Goal: Task Accomplishment & Management: Use online tool/utility

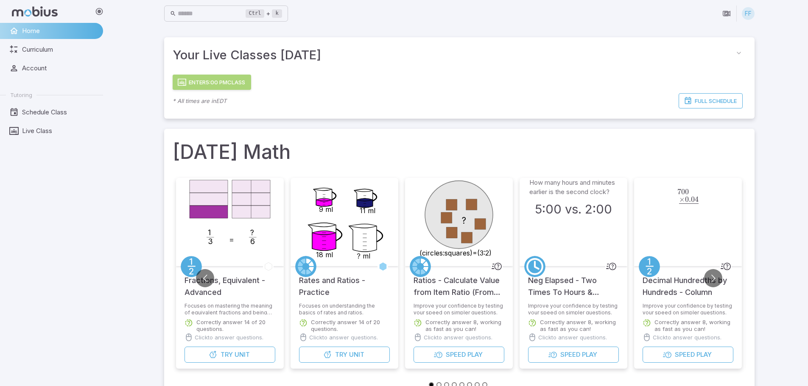
click at [208, 80] on button "Enter 5:00 PM Class" at bounding box center [212, 82] width 78 height 15
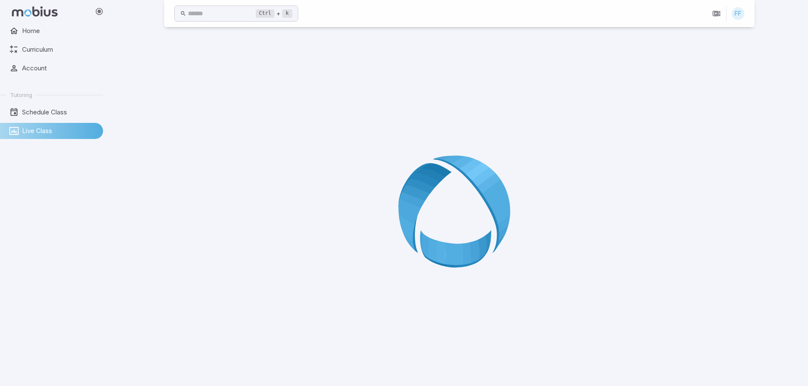
scroll to position [48, 0]
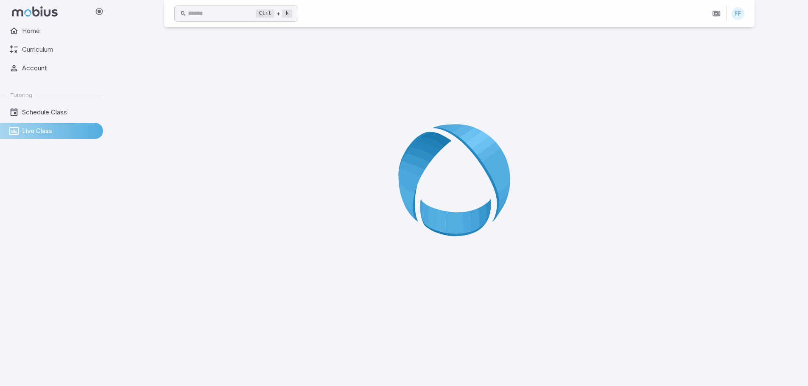
click at [667, 246] on div at bounding box center [459, 183] width 591 height 386
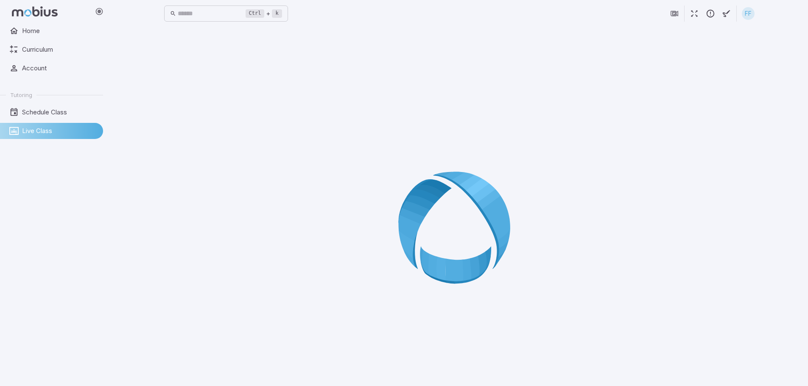
click at [464, 164] on div at bounding box center [459, 230] width 591 height 386
click at [462, 165] on div at bounding box center [459, 230] width 591 height 386
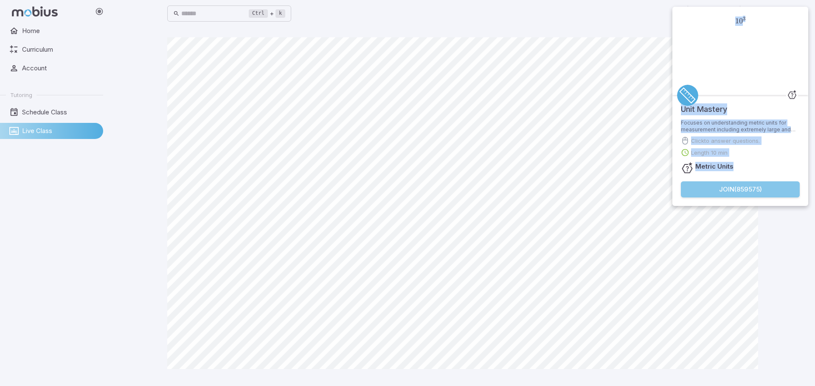
click at [761, 192] on button "Join ( 859575 )" at bounding box center [739, 190] width 119 height 16
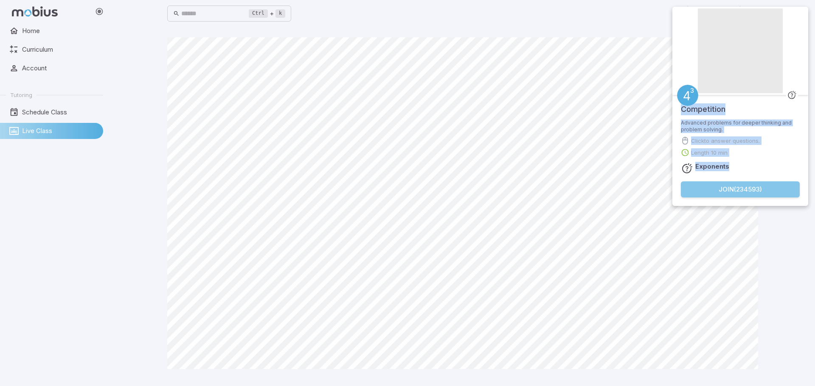
click at [738, 191] on button "Join ( 234593 )" at bounding box center [739, 190] width 119 height 16
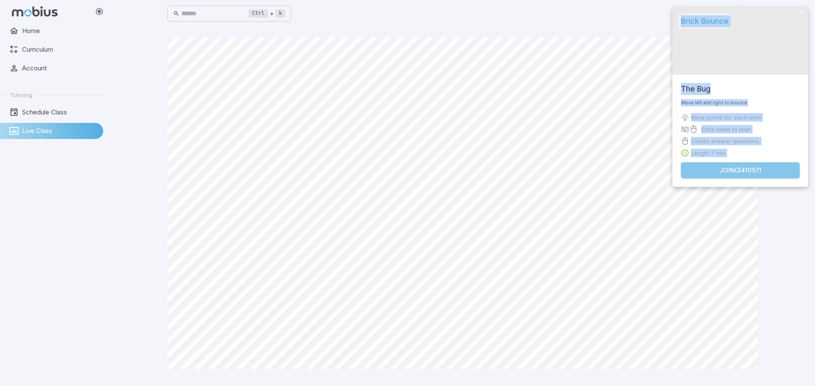
click at [708, 168] on button "Join ( 341057 )" at bounding box center [739, 170] width 119 height 16
